Goal: Task Accomplishment & Management: Manage account settings

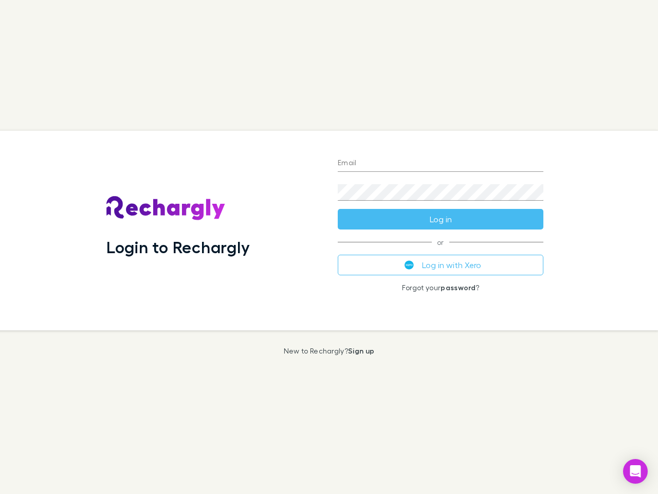
click at [329, 247] on div "Login to Rechargly" at bounding box center [213, 231] width 231 height 200
click at [441, 164] on input "Email" at bounding box center [441, 163] width 206 height 16
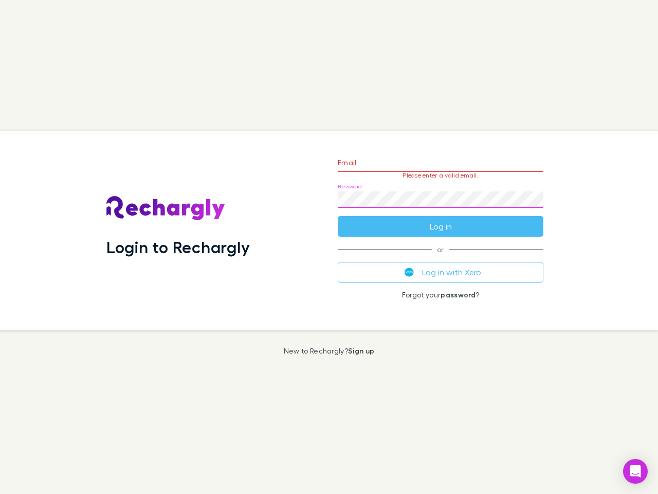
click at [441, 219] on form "Email Please enter a valid email. Password Log in" at bounding box center [441, 191] width 206 height 89
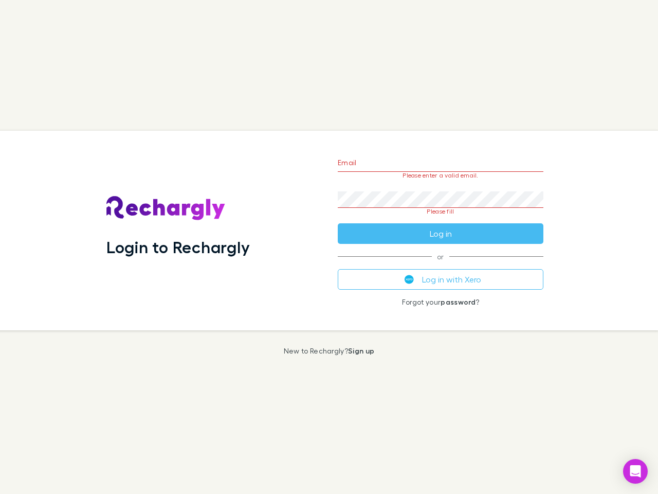
click at [441, 265] on div "Email Please enter a valid email. Password Please fill Log in or Log in with Xe…" at bounding box center [441, 231] width 222 height 200
click at [636, 471] on icon "Open Intercom Messenger" at bounding box center [636, 471] width 11 height 12
